Goal: Task Accomplishment & Management: Complete application form

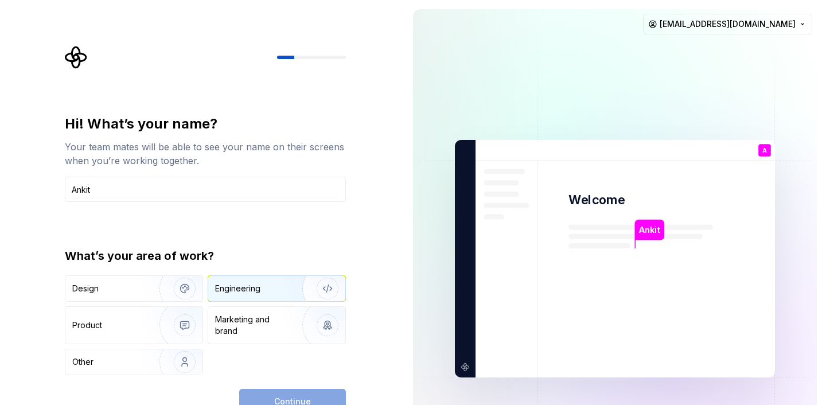
type input "Ankit"
click at [266, 279] on div "Engineering" at bounding box center [276, 288] width 137 height 25
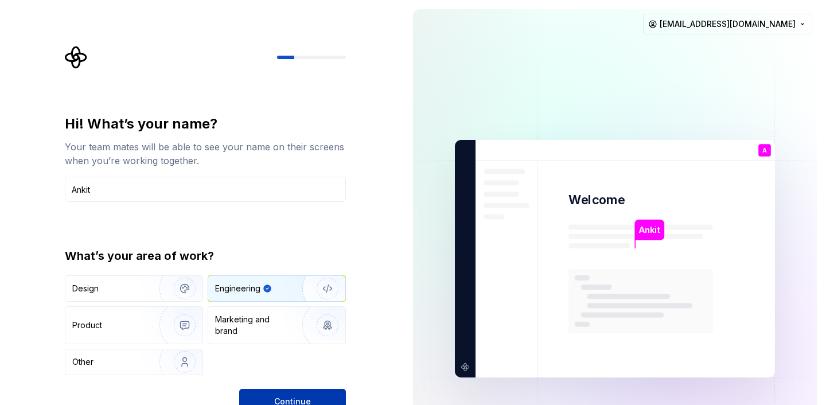
click at [274, 395] on button "Continue" at bounding box center [292, 401] width 107 height 25
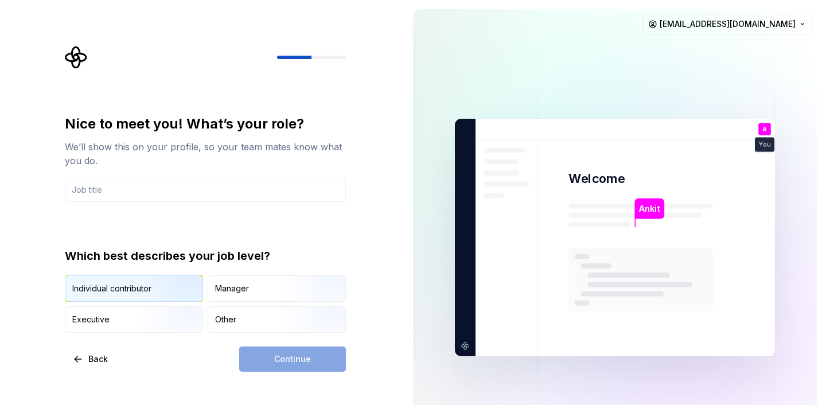
click at [164, 287] on img "button" at bounding box center [174, 302] width 73 height 77
click at [285, 355] on div "Continue" at bounding box center [292, 358] width 107 height 25
click at [247, 186] on input "text" at bounding box center [205, 189] width 281 height 25
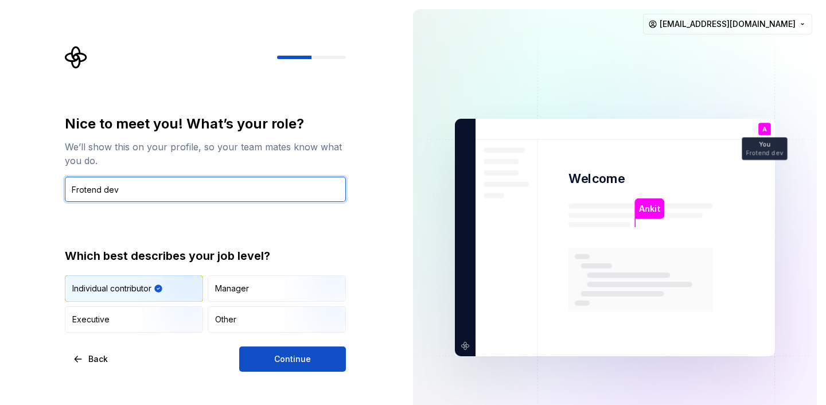
click at [201, 183] on input "Frotend dev" at bounding box center [205, 189] width 281 height 25
click at [112, 191] on input "Frotend dev" at bounding box center [205, 189] width 281 height 25
click at [82, 192] on input "Frotend" at bounding box center [205, 189] width 281 height 25
type input "Frontend"
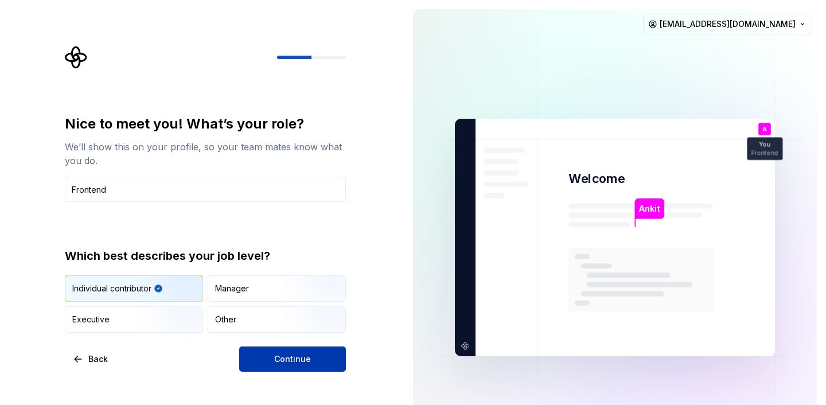
click at [287, 357] on span "Continue" at bounding box center [292, 358] width 37 height 11
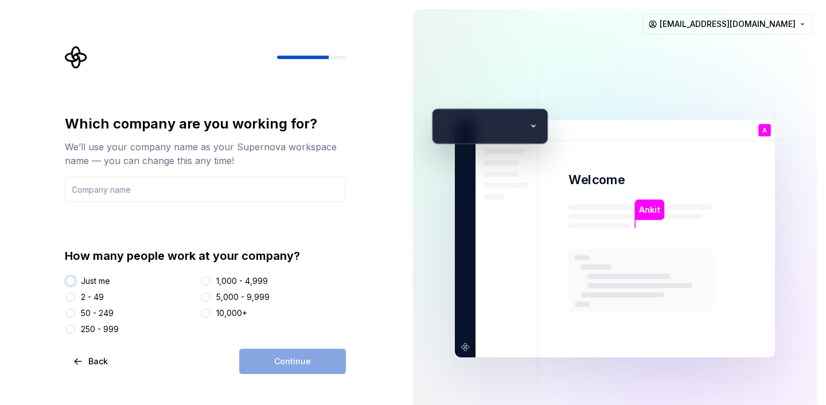
click at [72, 280] on button "Just me" at bounding box center [70, 280] width 9 height 9
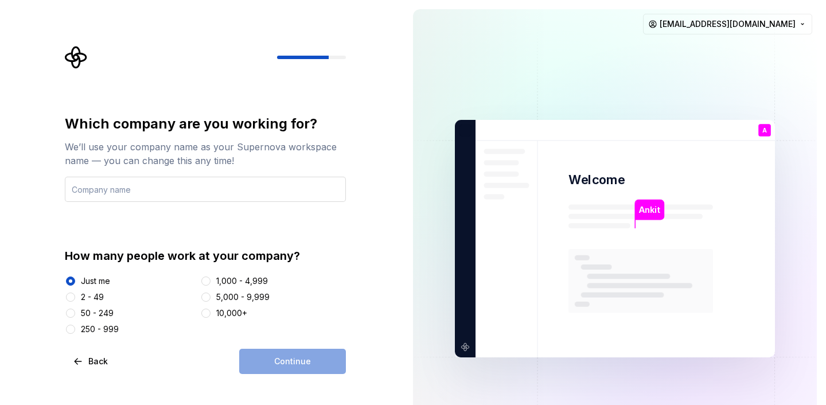
click at [169, 193] on input "text" at bounding box center [205, 189] width 281 height 25
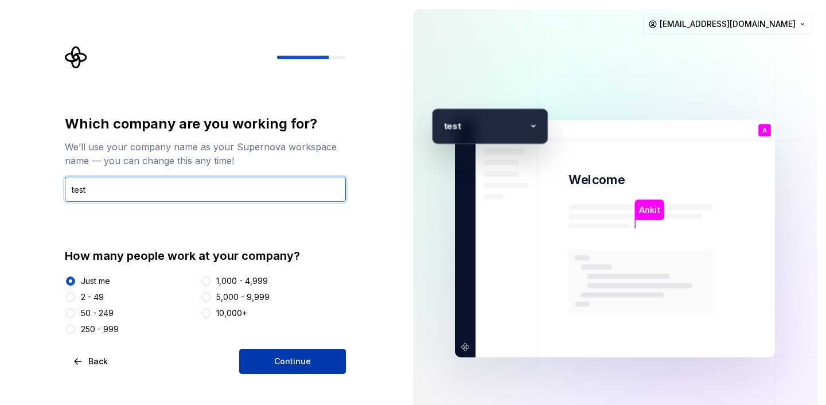
type input "test"
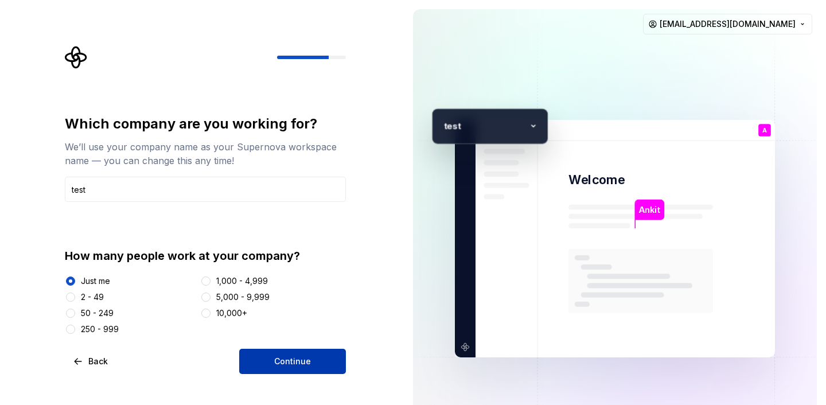
click at [267, 358] on button "Continue" at bounding box center [292, 361] width 107 height 25
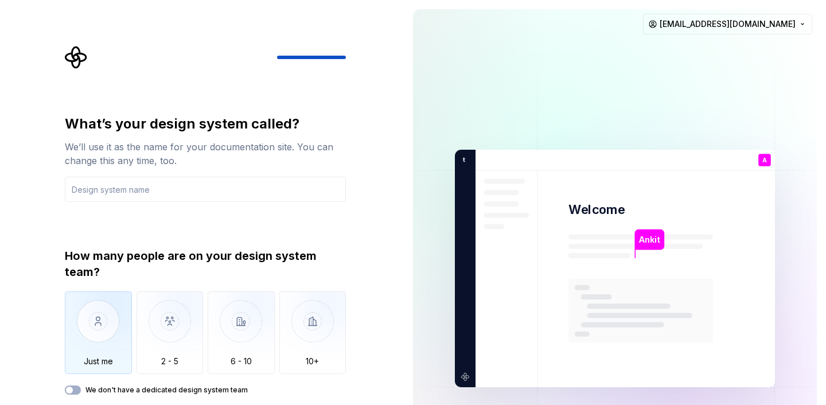
click at [72, 324] on img "button" at bounding box center [98, 329] width 67 height 77
click at [184, 188] on input "text" at bounding box center [205, 189] width 281 height 25
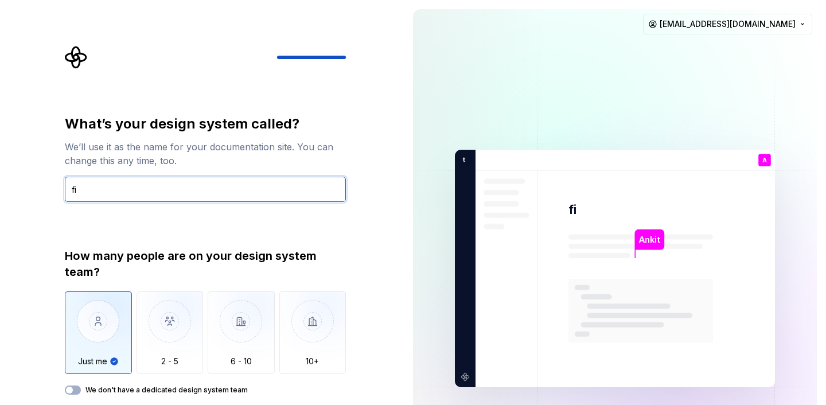
type input "f"
type input "upskiller"
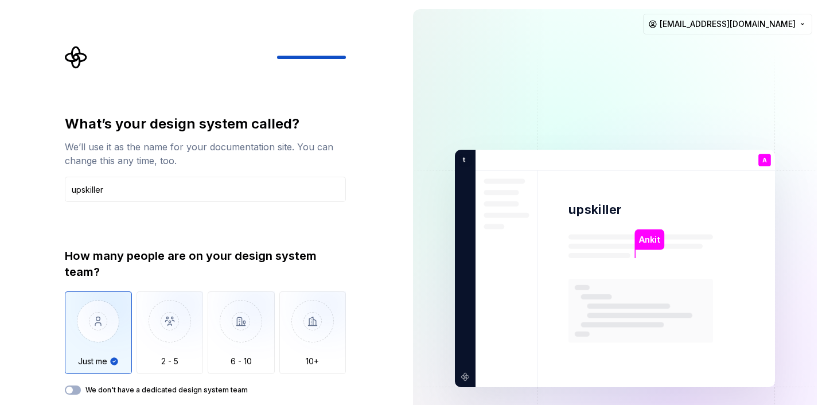
click at [92, 331] on img "button" at bounding box center [98, 329] width 67 height 77
click at [559, 223] on img at bounding box center [615, 269] width 465 height 542
click at [306, 337] on img "button" at bounding box center [312, 329] width 67 height 77
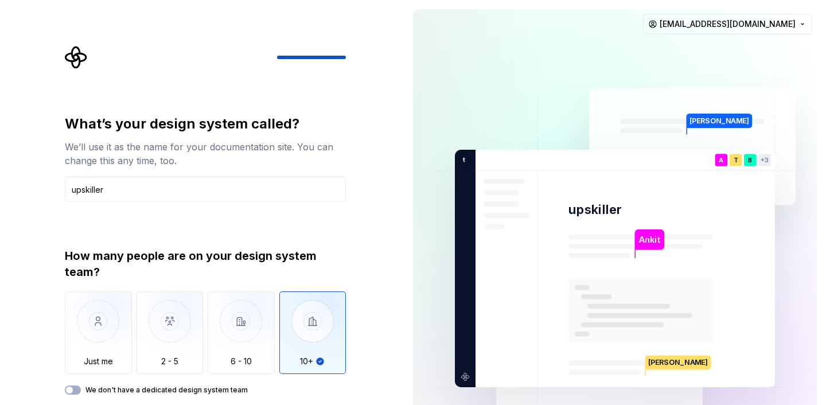
click at [132, 314] on div "Just me 2 - 5 6 - 10 10+" at bounding box center [205, 332] width 281 height 83
click at [108, 319] on img "button" at bounding box center [98, 329] width 67 height 77
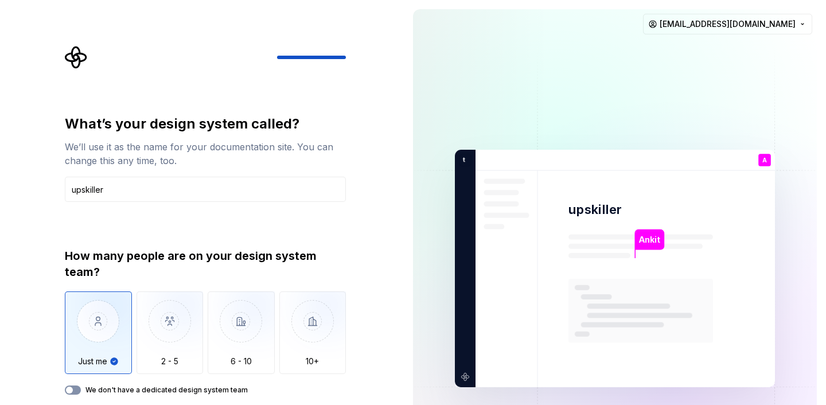
click at [68, 391] on span "button" at bounding box center [69, 390] width 7 height 7
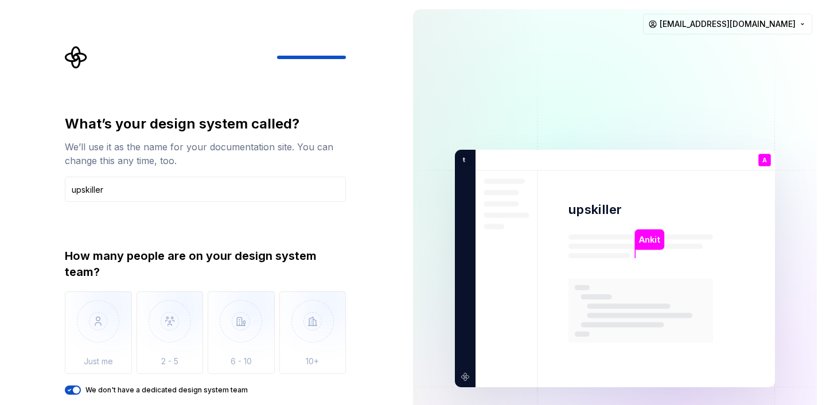
click at [76, 391] on span "button" at bounding box center [76, 390] width 7 height 7
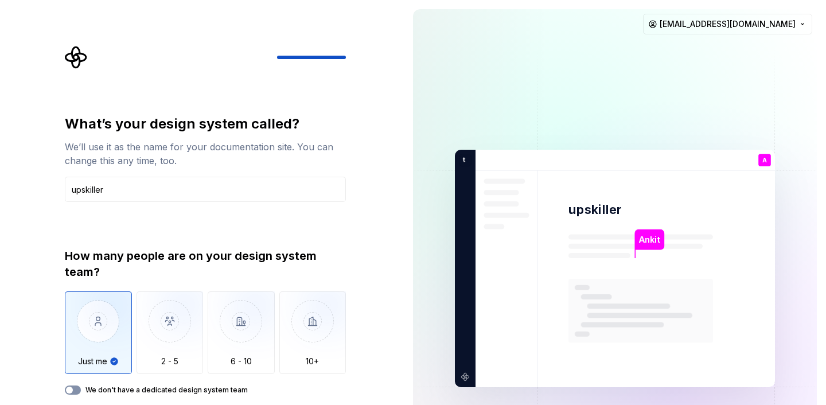
click at [75, 391] on button "We don't have a dedicated design system team" at bounding box center [73, 389] width 16 height 9
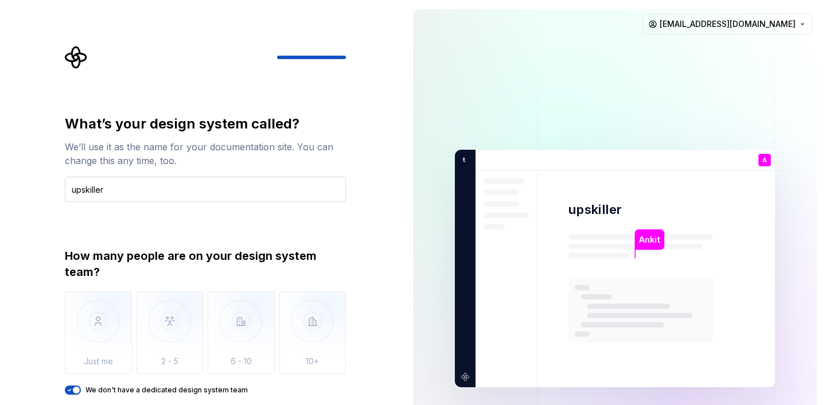
click at [180, 192] on input "upskiller" at bounding box center [205, 189] width 281 height 25
click at [700, 261] on img at bounding box center [615, 269] width 465 height 542
click at [617, 294] on rect at bounding box center [640, 311] width 145 height 64
click at [244, 182] on input "upskiller" at bounding box center [205, 189] width 281 height 25
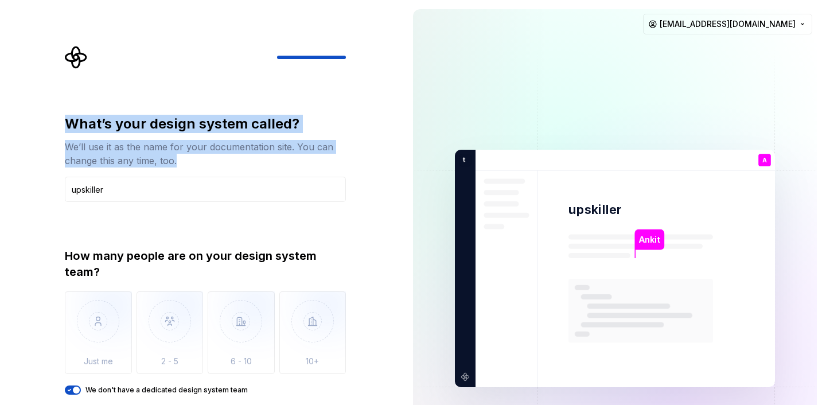
drag, startPoint x: 185, startPoint y: 163, endPoint x: 64, endPoint y: 125, distance: 126.4
click at [64, 125] on div "What’s your design system called? We’ll use it as the name for your documentati…" at bounding box center [209, 240] width 302 height 388
click at [185, 161] on div "We’ll use it as the name for your documentation site. You can change this any t…" at bounding box center [205, 154] width 281 height 28
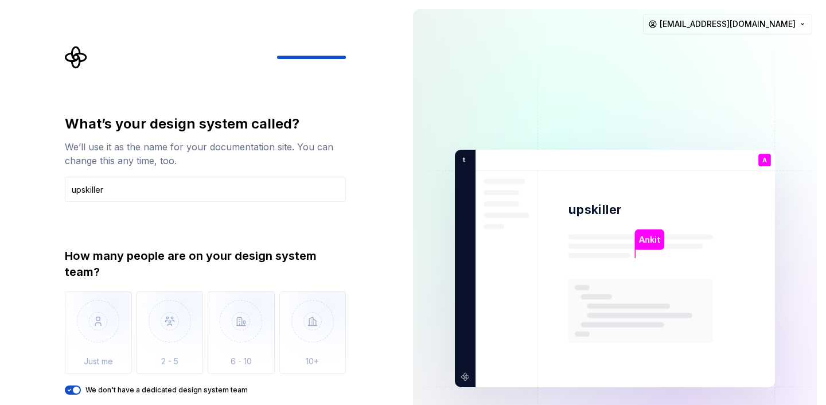
click at [76, 392] on span "button" at bounding box center [76, 390] width 7 height 7
click at [81, 389] on div "We don't have a dedicated design system team" at bounding box center [205, 389] width 281 height 9
click at [77, 387] on span "button" at bounding box center [76, 390] width 7 height 7
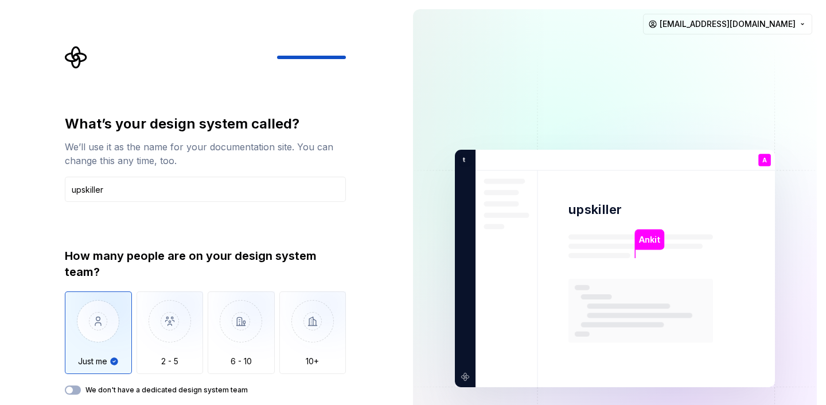
type button "on"
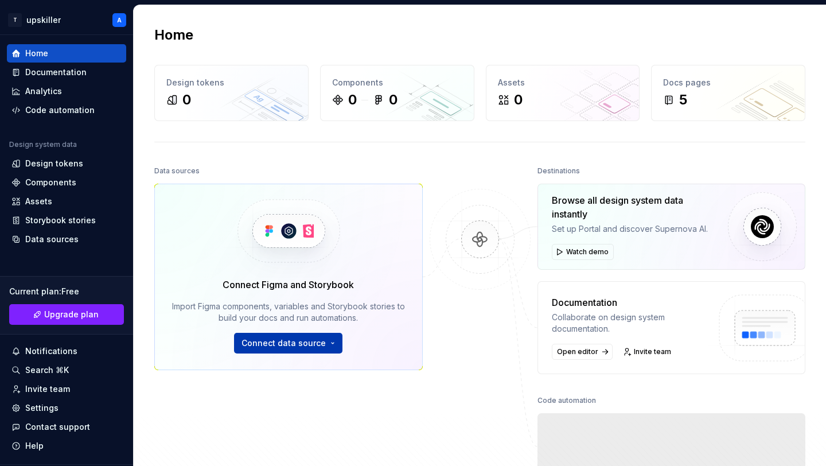
click at [313, 343] on span "Connect data source" at bounding box center [283, 342] width 84 height 11
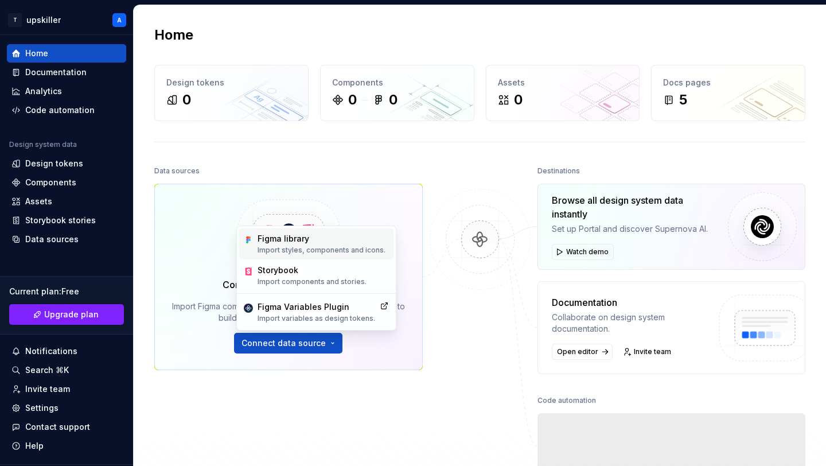
click at [325, 249] on p "Import styles, components and icons." at bounding box center [322, 249] width 128 height 9
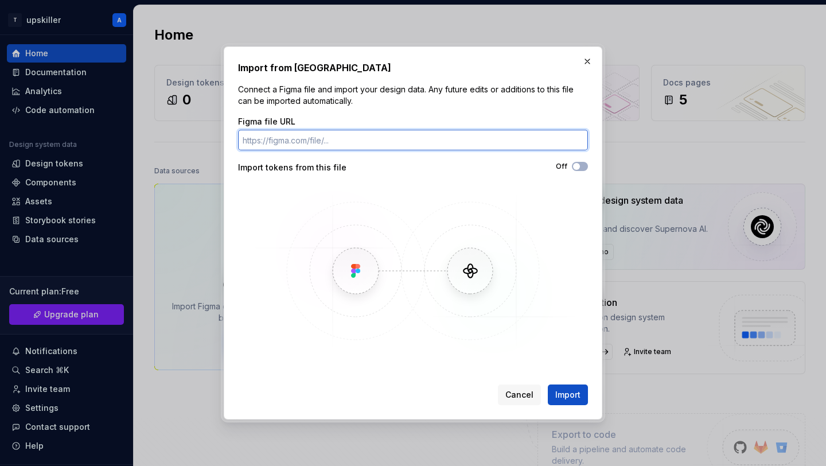
paste input "[URL][DOMAIN_NAME]"
type input "[URL][DOMAIN_NAME]"
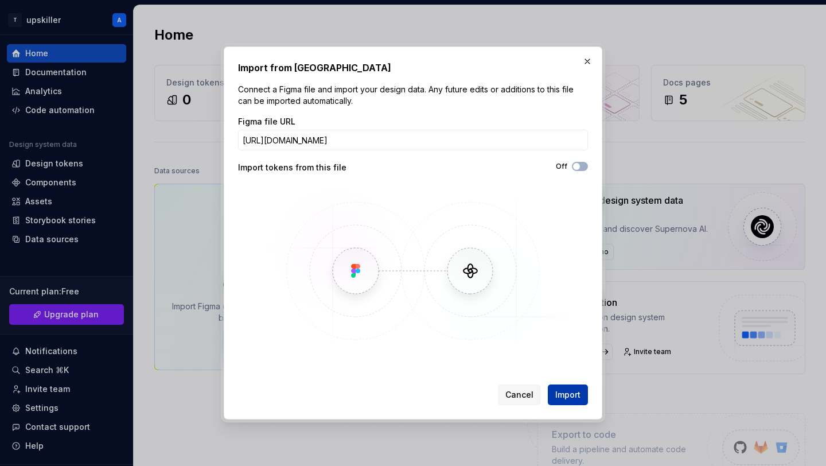
click at [564, 395] on span "Import" at bounding box center [567, 394] width 25 height 11
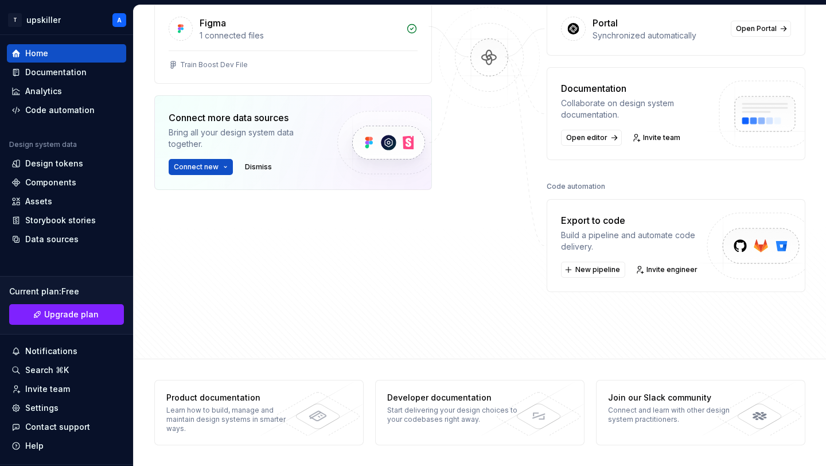
scroll to position [134, 0]
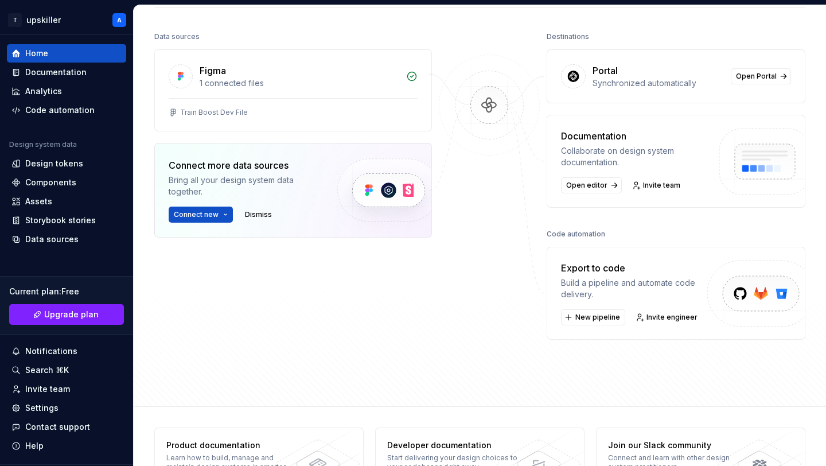
click at [602, 271] on div "Export to code" at bounding box center [634, 268] width 147 height 14
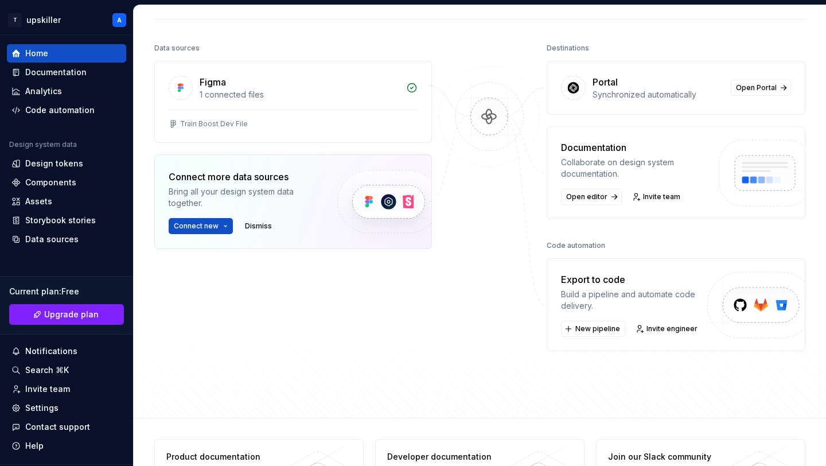
scroll to position [110, 0]
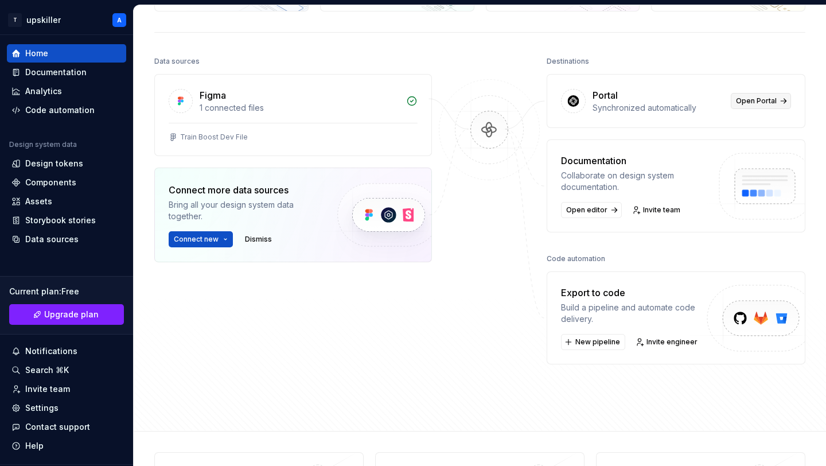
click at [755, 107] on link "Open Portal" at bounding box center [761, 101] width 60 height 16
click at [591, 176] on div "Collaborate on design system documentation." at bounding box center [634, 181] width 147 height 23
click at [596, 345] on span "New pipeline" at bounding box center [597, 341] width 45 height 9
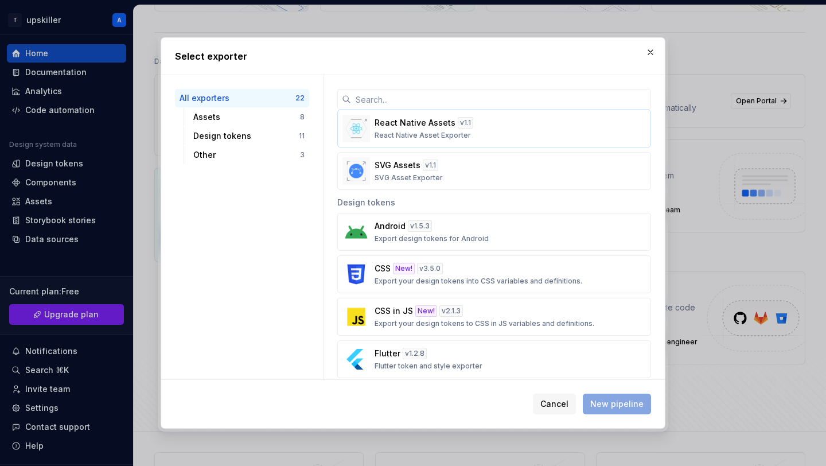
scroll to position [278, 0]
click at [468, 314] on div "CSS in JS New! v 2.1.3 Export your design tokens to CSS in JS variables and def…" at bounding box center [491, 316] width 232 height 23
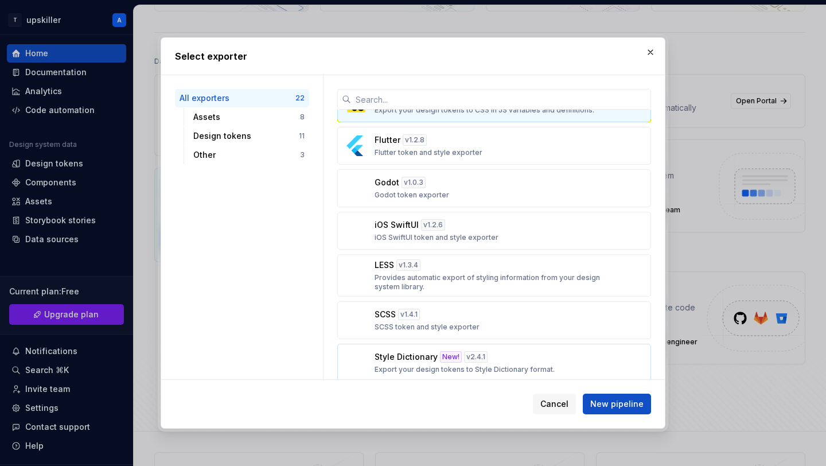
scroll to position [747, 0]
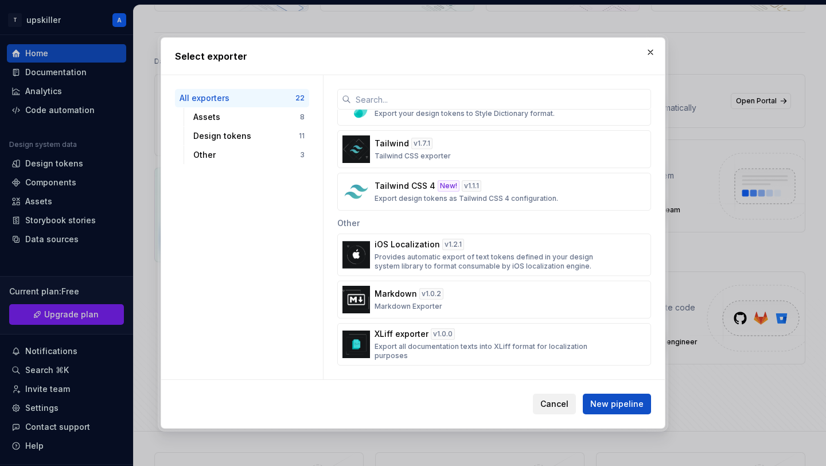
click at [559, 404] on button "Cancel" at bounding box center [554, 403] width 43 height 21
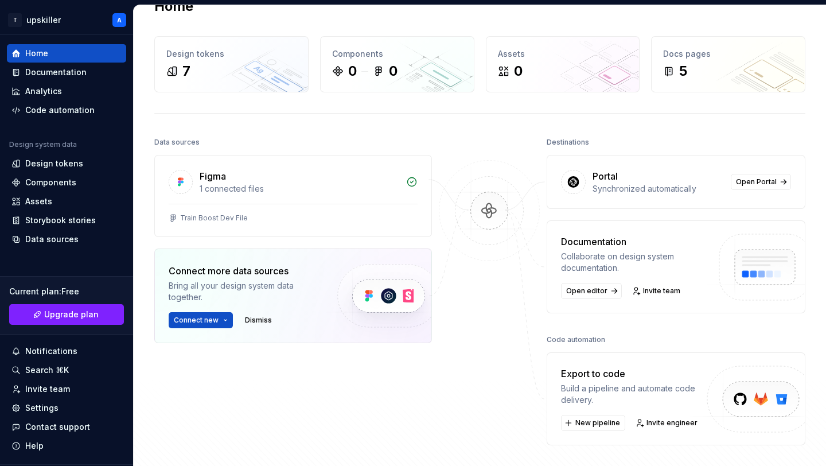
scroll to position [0, 0]
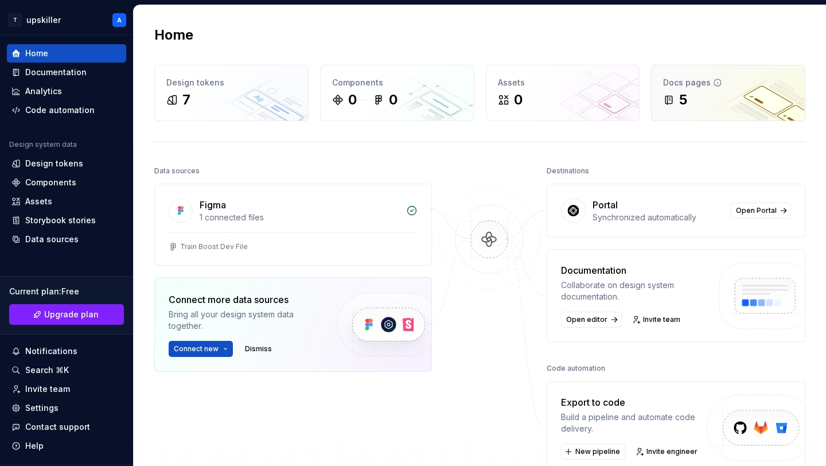
click at [684, 110] on div "Docs pages 5" at bounding box center [728, 92] width 153 height 55
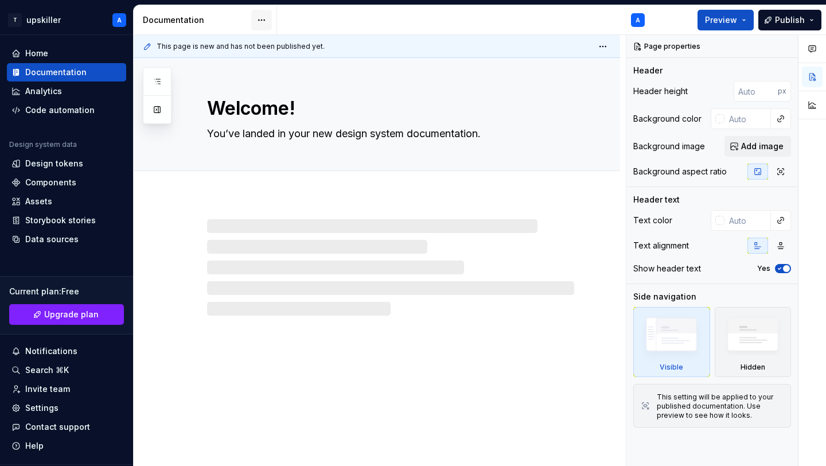
click at [258, 22] on html "T upskiller A Home Documentation Analytics Code automation Design system data D…" at bounding box center [413, 233] width 826 height 466
drag, startPoint x: 220, startPoint y: 19, endPoint x: 189, endPoint y: 19, distance: 31.0
click at [189, 19] on html "T upskiller A Home Documentation Analytics Code automation Design system data D…" at bounding box center [413, 233] width 826 height 466
click at [189, 19] on div "Documentation" at bounding box center [197, 19] width 108 height 11
type textarea "*"
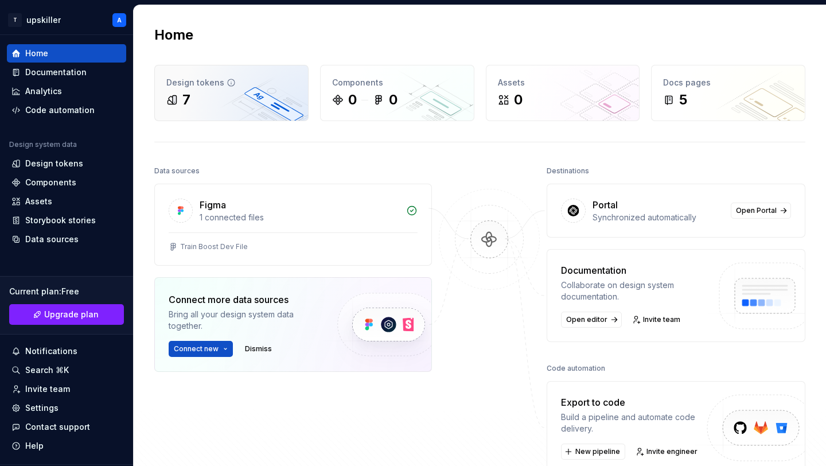
click at [202, 109] on div "Design tokens 7" at bounding box center [231, 92] width 153 height 55
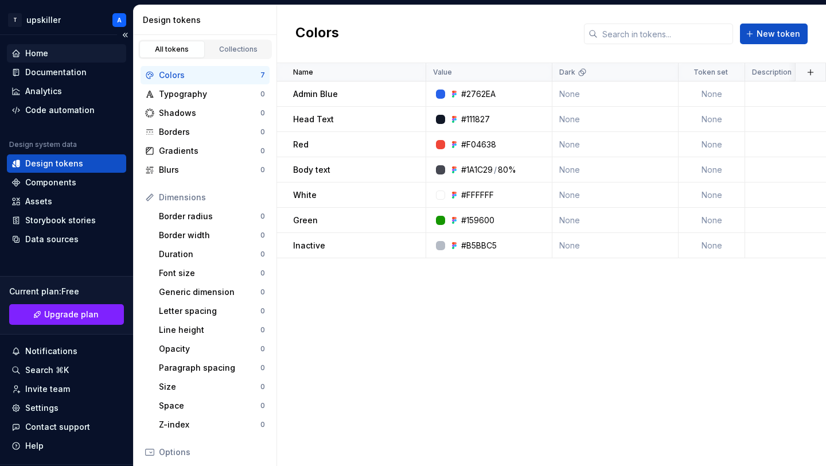
click at [60, 56] on div "Home" at bounding box center [66, 53] width 110 height 11
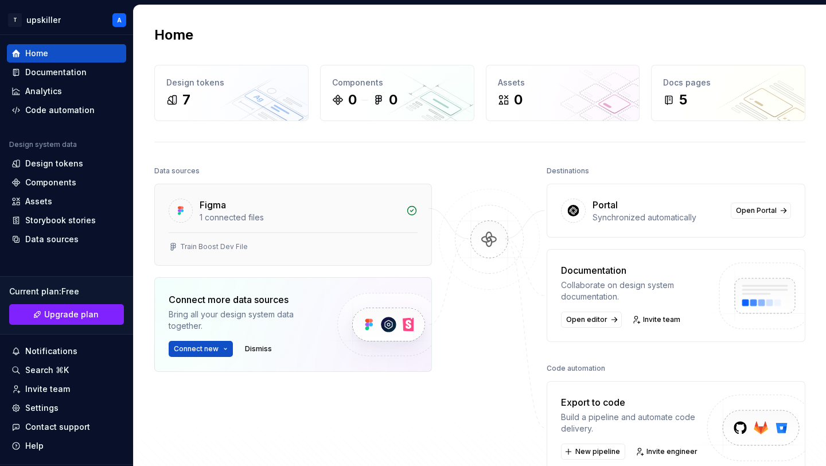
click at [256, 220] on div "1 connected files" at bounding box center [300, 217] width 200 height 11
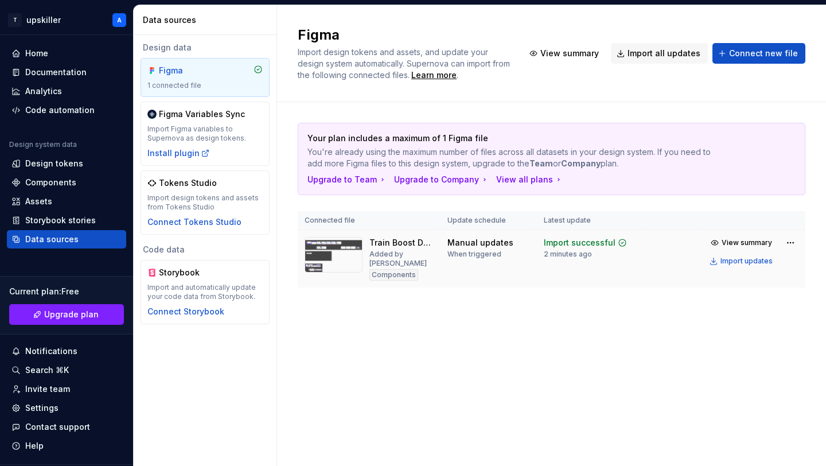
click at [325, 258] on img at bounding box center [334, 255] width 58 height 36
click at [337, 239] on img at bounding box center [334, 255] width 58 height 36
click at [227, 114] on div "Figma Variables Sync" at bounding box center [202, 113] width 86 height 11
